Goal: Task Accomplishment & Management: Use online tool/utility

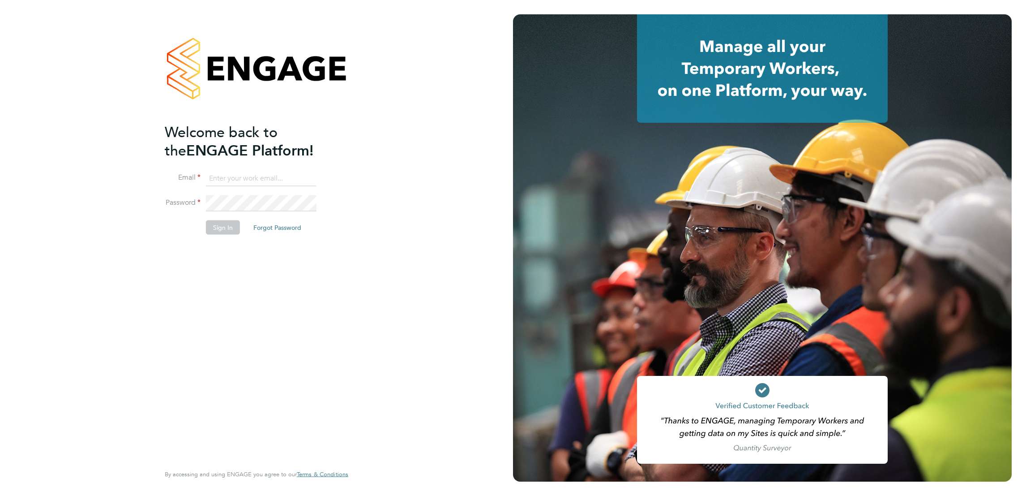
click at [261, 177] on input at bounding box center [261, 178] width 111 height 16
type input "[EMAIL_ADDRESS][DOMAIN_NAME]"
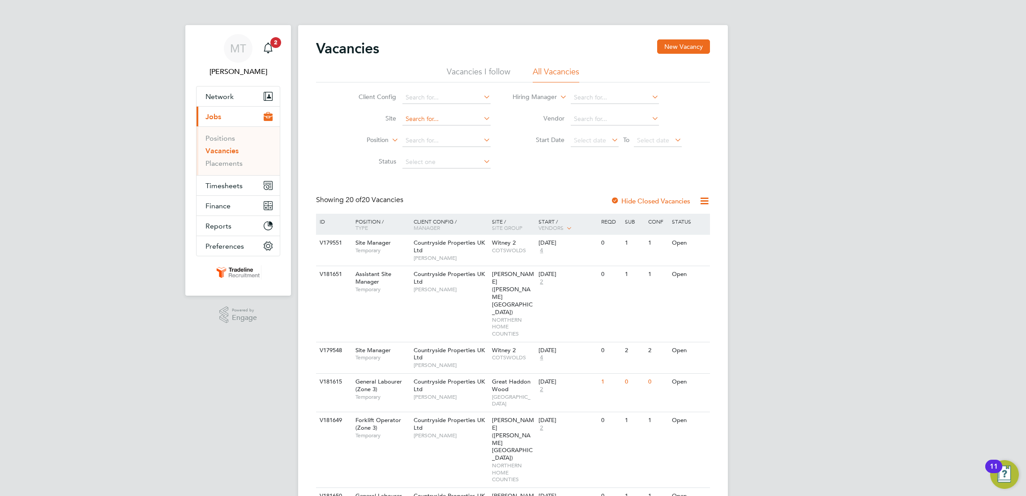
click at [445, 122] on input at bounding box center [447, 119] width 88 height 13
type input "glenvale"
click at [446, 138] on input at bounding box center [447, 140] width 88 height 13
click at [433, 121] on input at bounding box center [447, 119] width 88 height 13
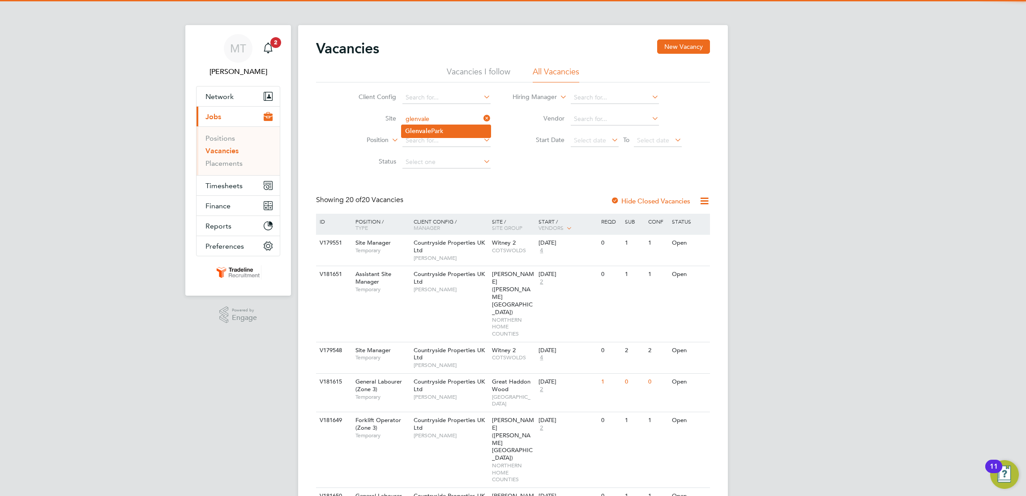
click at [428, 125] on li "Glenvale Park" at bounding box center [446, 131] width 89 height 12
type input "Glenvale Park"
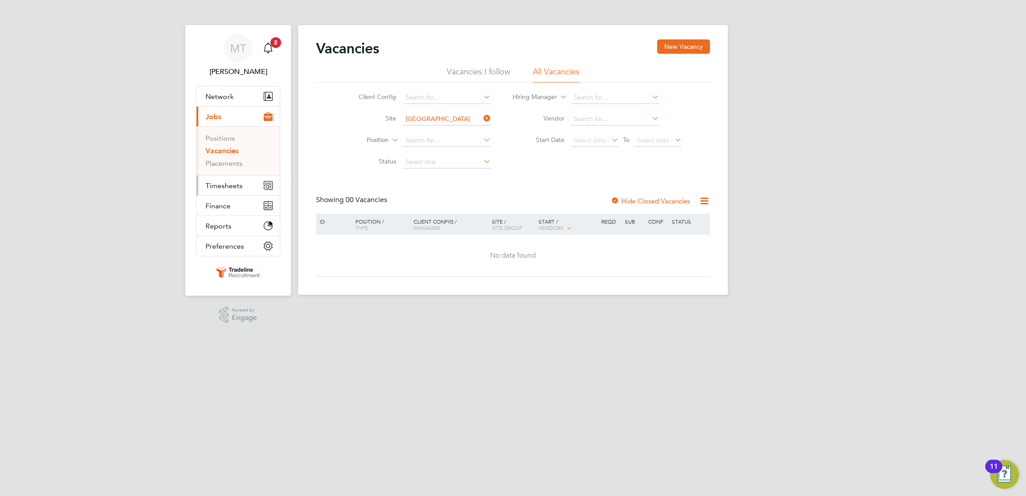
click at [227, 183] on span "Timesheets" at bounding box center [224, 185] width 37 height 9
click at [236, 155] on link "Timesheets" at bounding box center [224, 158] width 37 height 9
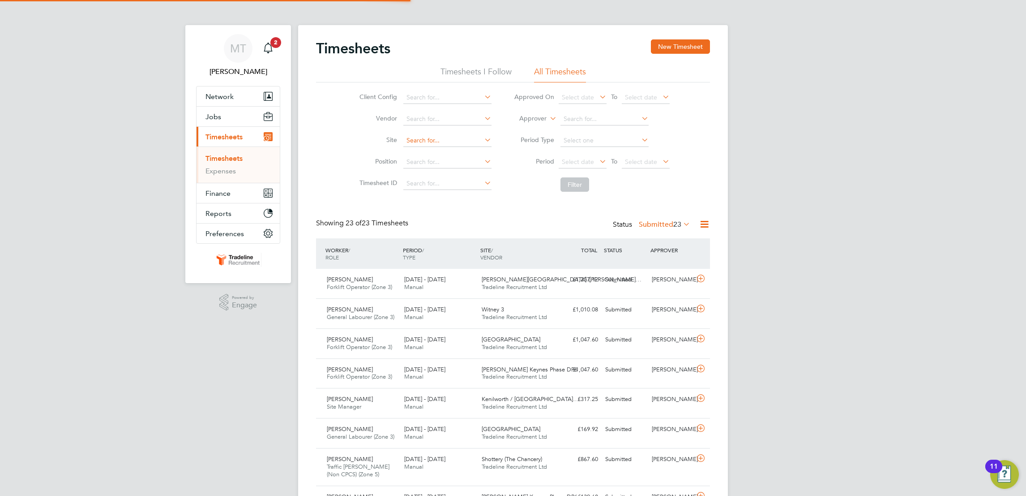
click at [418, 141] on input at bounding box center [447, 140] width 88 height 13
click at [424, 158] on li "Glenvale Park" at bounding box center [447, 152] width 89 height 12
type input "Glenvale Park"
click at [584, 188] on button "Filter" at bounding box center [575, 184] width 29 height 14
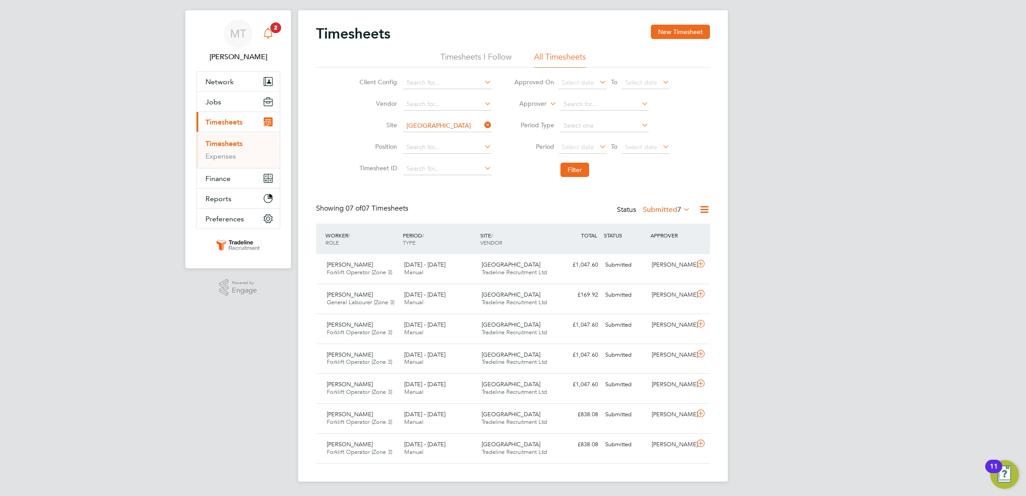
click at [265, 28] on icon "Main navigation" at bounding box center [268, 33] width 11 height 11
